Goal: Contribute content: Add original content to the website for others to see

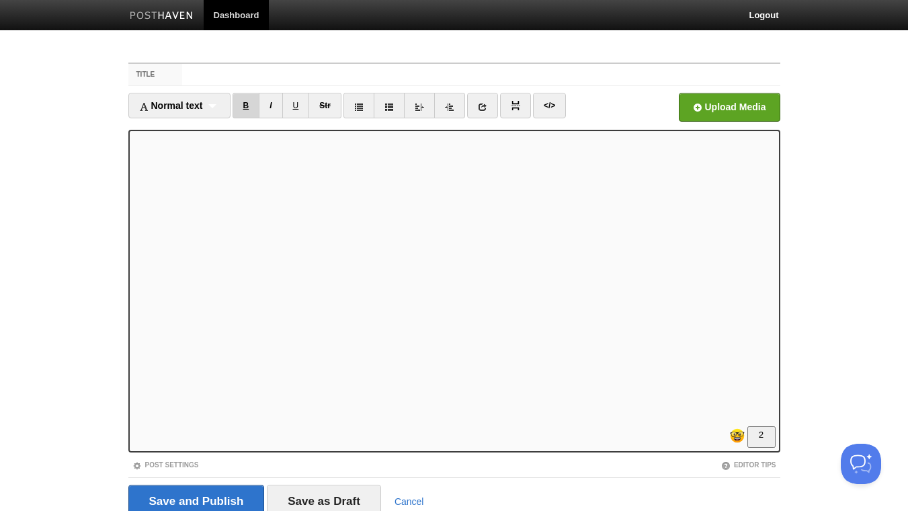
click at [250, 101] on link "B" at bounding box center [247, 106] width 28 height 26
click at [249, 104] on link "B" at bounding box center [247, 106] width 28 height 26
click at [253, 104] on link "B" at bounding box center [247, 106] width 28 height 26
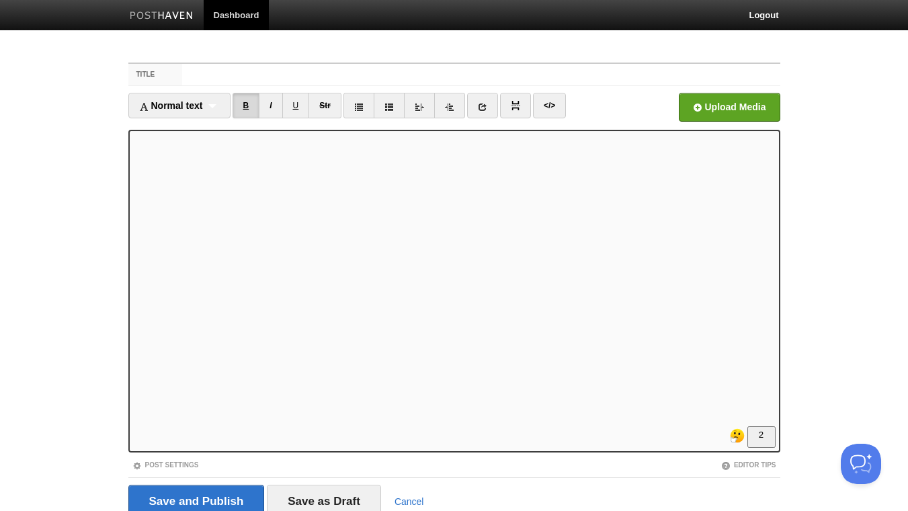
scroll to position [63, 0]
click at [276, 100] on link "I" at bounding box center [271, 106] width 24 height 26
click at [277, 100] on link "I" at bounding box center [271, 106] width 24 height 26
click at [132, 271] on iframe at bounding box center [454, 291] width 652 height 323
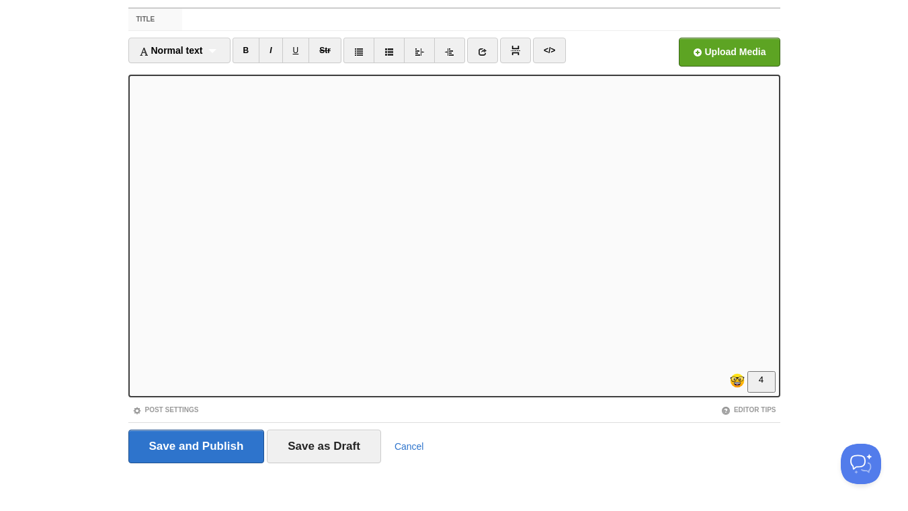
scroll to position [0, 0]
click at [239, 15] on input "Title" at bounding box center [480, 20] width 597 height 22
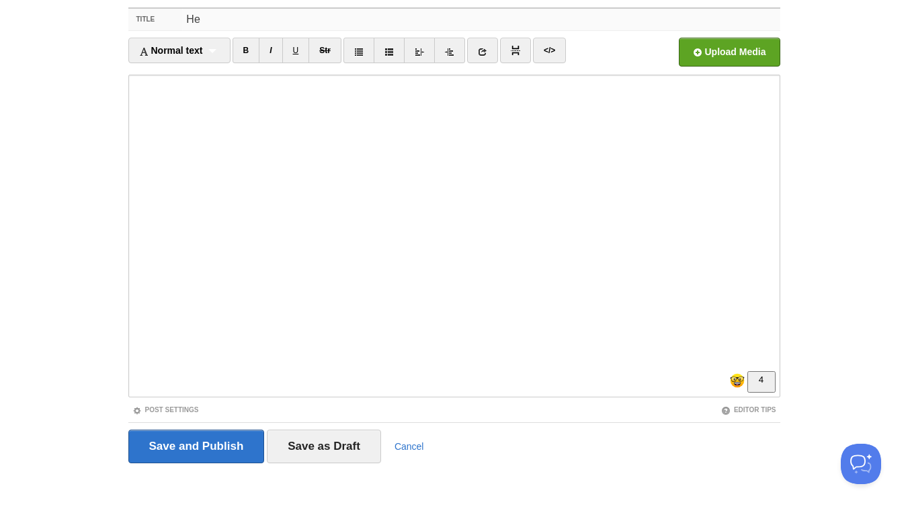
type input "H"
click at [350, 19] on input "You'd never guess the practice top coaching school got me started" at bounding box center [480, 20] width 597 height 22
click at [543, 19] on input "You'd never guess the practice world's top coaching school got me started" at bounding box center [480, 20] width 597 height 22
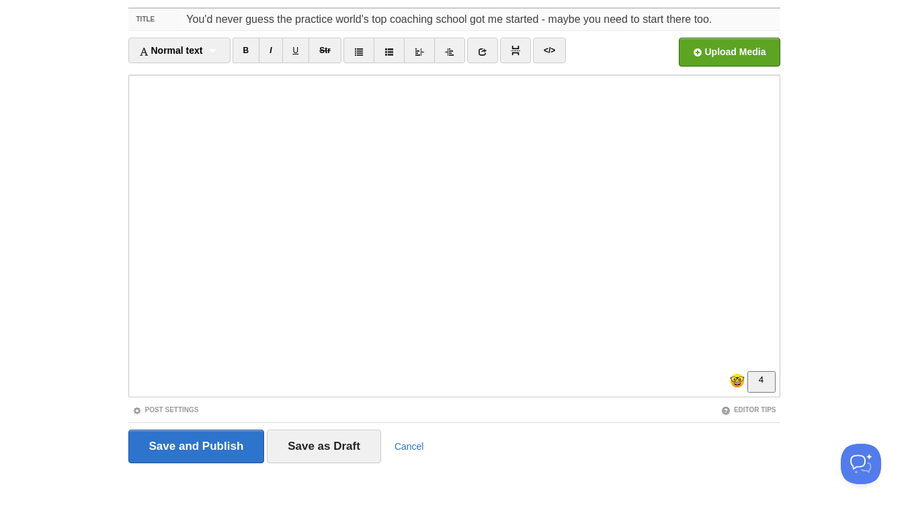
drag, startPoint x: 720, startPoint y: 18, endPoint x: 538, endPoint y: 22, distance: 181.5
click at [538, 22] on input "You'd never guess the practice world's top coaching school got me started - may…" at bounding box center [480, 20] width 597 height 22
drag, startPoint x: 281, startPoint y: 18, endPoint x: 171, endPoint y: 19, distance: 109.6
click at [182, 19] on input "You'd never guess the practice world's top coaching school got me started. You …" at bounding box center [480, 20] width 597 height 22
drag, startPoint x: 382, startPoint y: 20, endPoint x: 450, endPoint y: 22, distance: 67.9
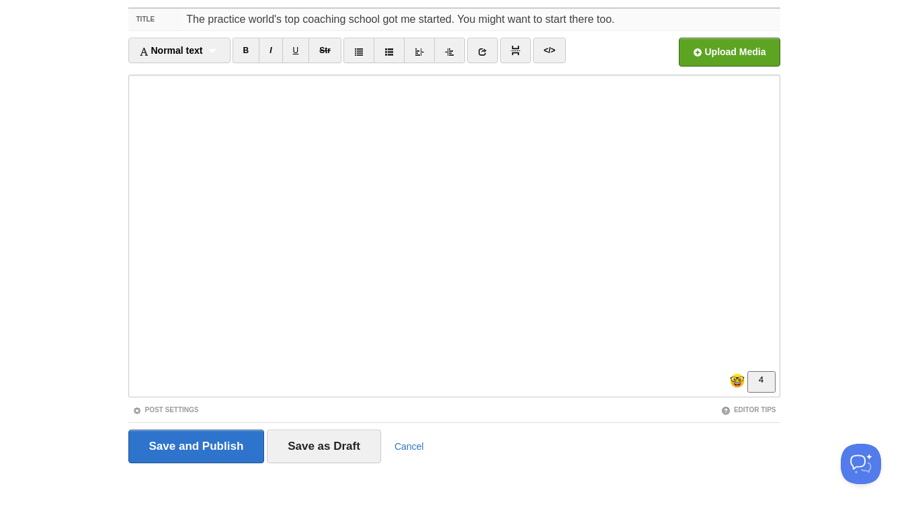
click at [450, 22] on input "The practice world's top coaching school got me started. You might want to star…" at bounding box center [480, 20] width 597 height 22
type input "The practice world's top coaching school made me do. You might want to start th…"
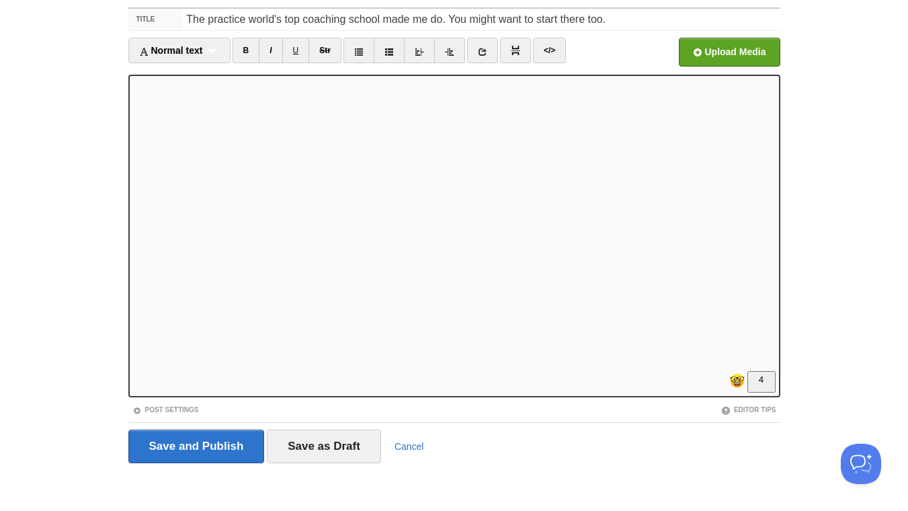
scroll to position [0, 0]
click at [226, 441] on input "Save and Publish" at bounding box center [196, 446] width 136 height 34
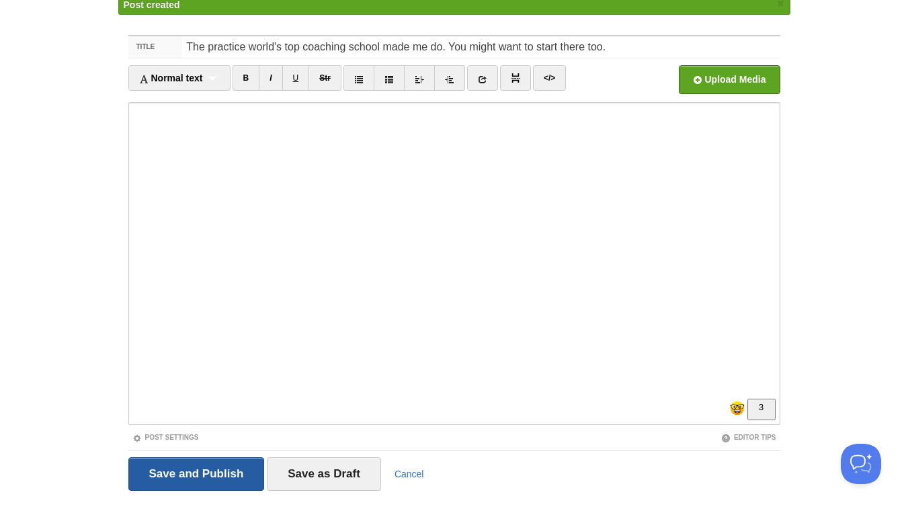
scroll to position [50, 0]
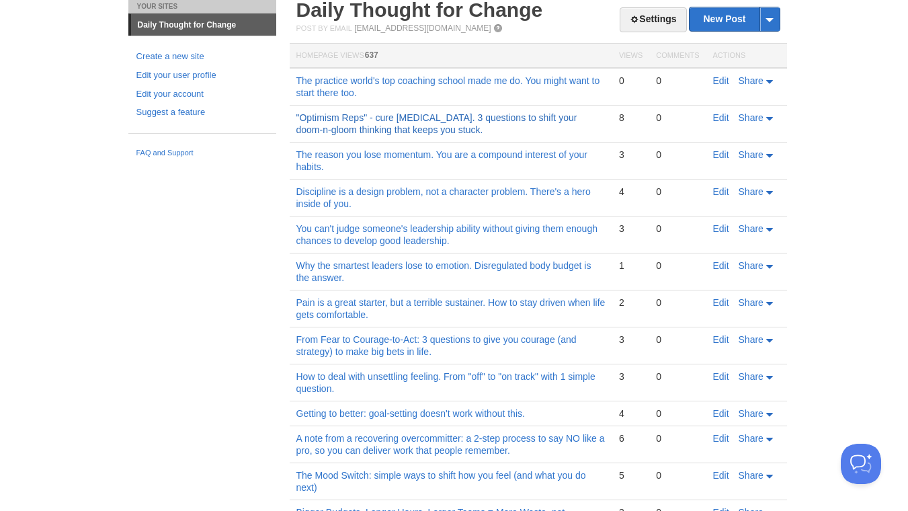
click at [417, 129] on link ""Optimism Reps" - cure [MEDICAL_DATA]. 3 questions to shift your doom-n-gloom t…" at bounding box center [436, 123] width 281 height 23
click at [556, 81] on link "The practice world's top coaching school made me do. You might want to start th…" at bounding box center [448, 86] width 304 height 23
